Goal: Transaction & Acquisition: Purchase product/service

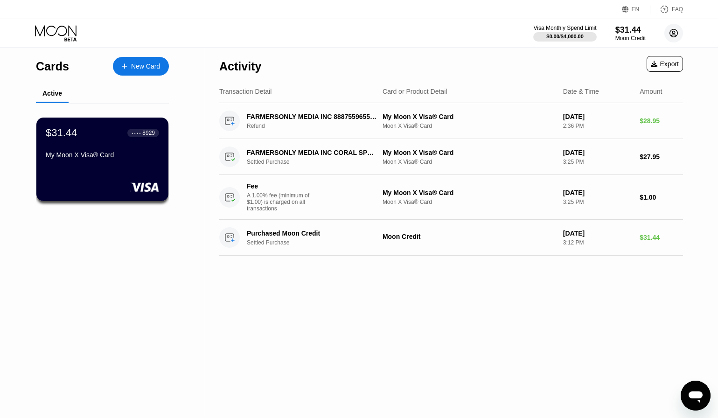
click at [675, 35] on icon at bounding box center [674, 33] width 5 height 5
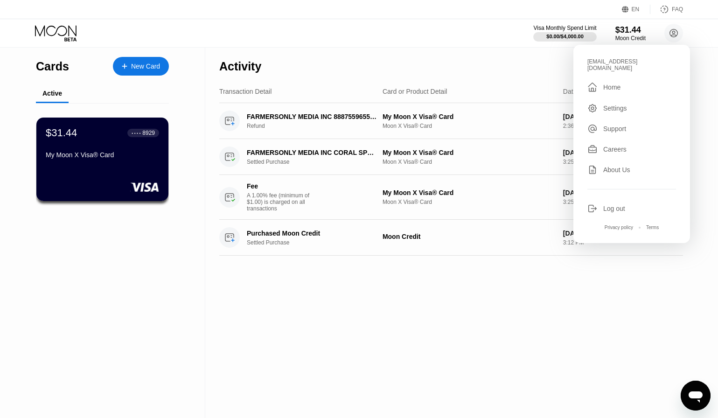
click at [636, 63] on div "susanrob3311@yahoo.com" at bounding box center [632, 64] width 89 height 13
copy div "susanrob3311@yahoo.com "
click at [448, 61] on div "Activity Export" at bounding box center [451, 64] width 464 height 33
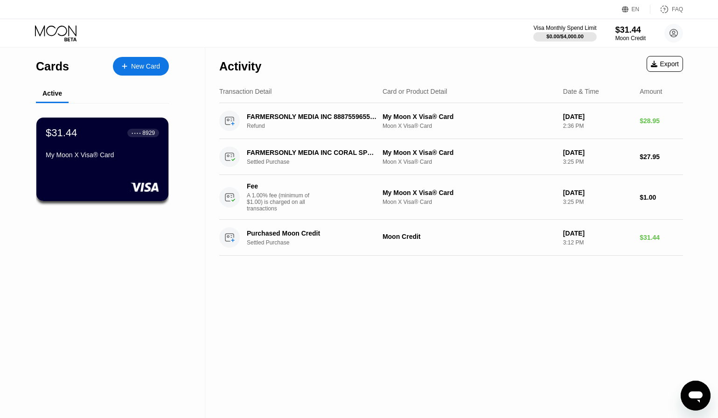
click at [58, 31] on icon at bounding box center [56, 33] width 43 height 16
click at [70, 37] on icon at bounding box center [70, 39] width 12 height 4
click at [396, 90] on div "Card or Product Detail" at bounding box center [415, 91] width 65 height 7
click at [622, 34] on div "$31.44" at bounding box center [630, 30] width 31 height 10
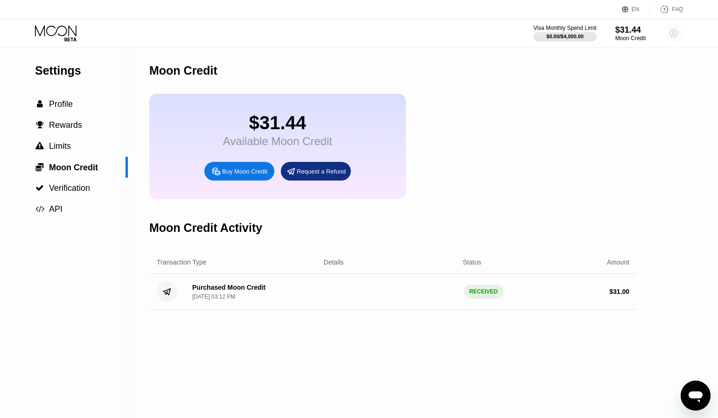
click at [672, 34] on circle at bounding box center [674, 33] width 19 height 19
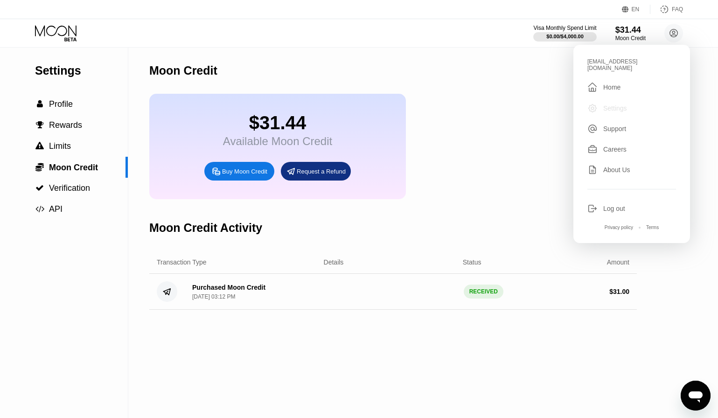
click at [611, 105] on div "Settings" at bounding box center [615, 108] width 24 height 7
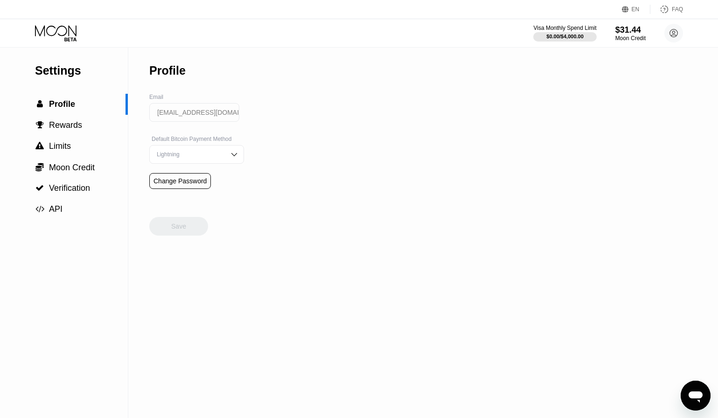
scroll to position [0, 6]
drag, startPoint x: 211, startPoint y: 116, endPoint x: 290, endPoint y: 116, distance: 78.9
click at [290, 116] on div "Settings  Profile  Rewards  Limits  Moon Credit  Verification  API Profil…" at bounding box center [359, 233] width 718 height 371
click at [388, 215] on div "Settings  Profile  Rewards  Limits  Moon Credit  Verification  API Profil…" at bounding box center [359, 233] width 718 height 371
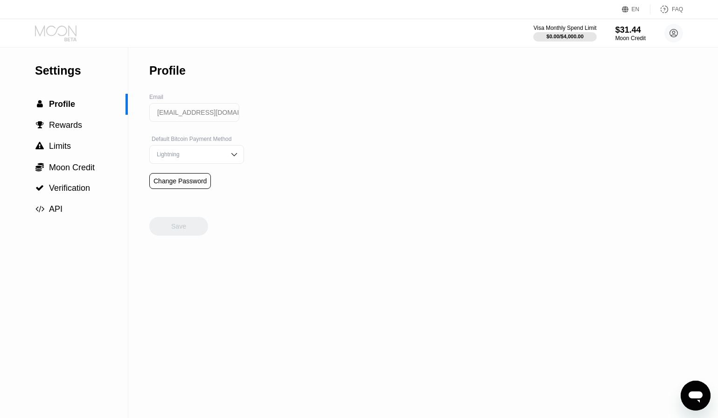
click at [68, 34] on icon at bounding box center [56, 30] width 42 height 11
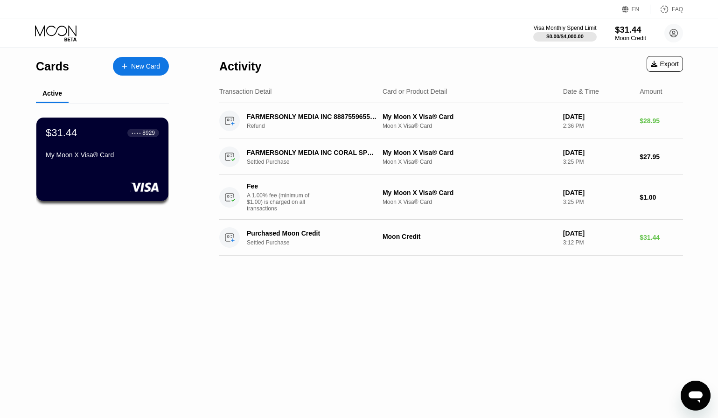
click at [621, 36] on div "Moon Credit" at bounding box center [630, 38] width 31 height 7
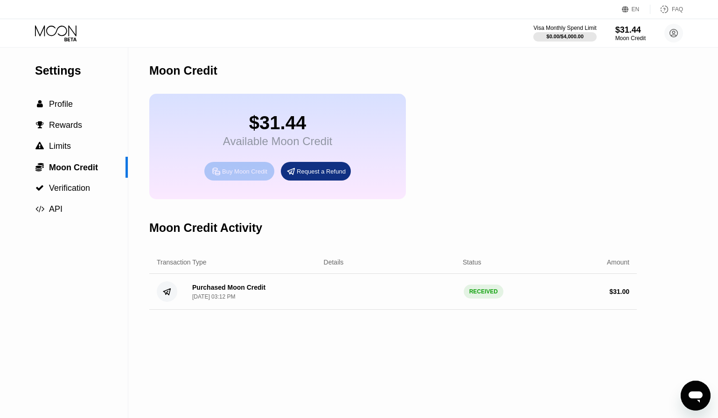
click at [240, 170] on div "Buy Moon Credit" at bounding box center [244, 172] width 45 height 8
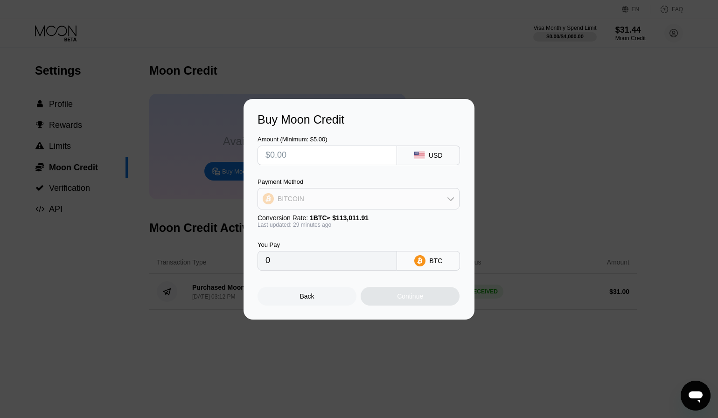
click at [452, 202] on icon at bounding box center [450, 198] width 7 height 7
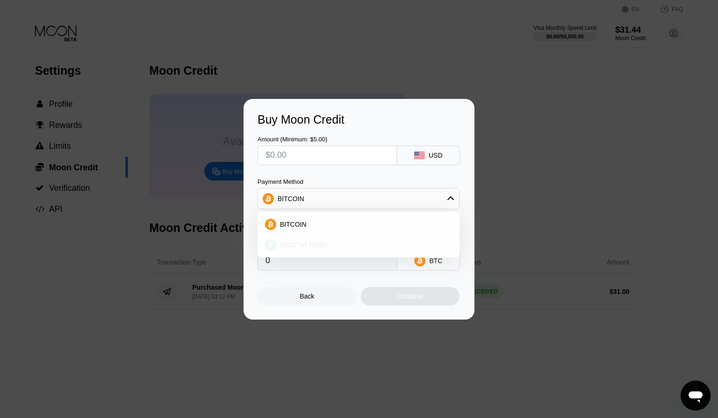
click at [348, 240] on div "USDT on TRON" at bounding box center [358, 245] width 196 height 19
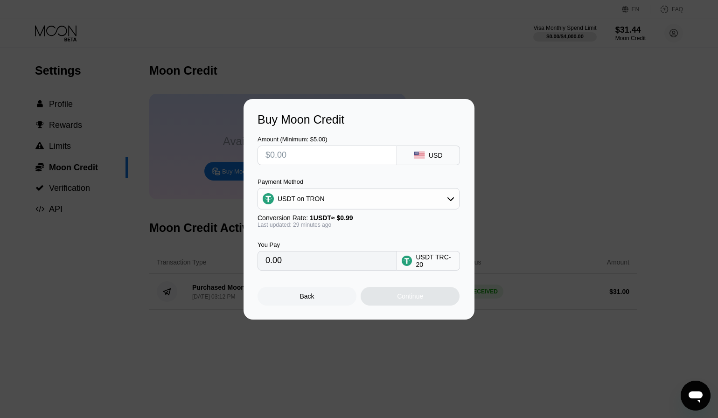
click at [395, 194] on div "USDT on TRON" at bounding box center [358, 198] width 201 height 19
click at [372, 225] on div "BITCOIN" at bounding box center [364, 224] width 176 height 7
type input "0"
click at [581, 151] on div "Buy Moon Credit Amount (Minimum: $5.00) USD Payment Method BITCOIN Conversion R…" at bounding box center [359, 209] width 718 height 221
